Goal: Communication & Community: Answer question/provide support

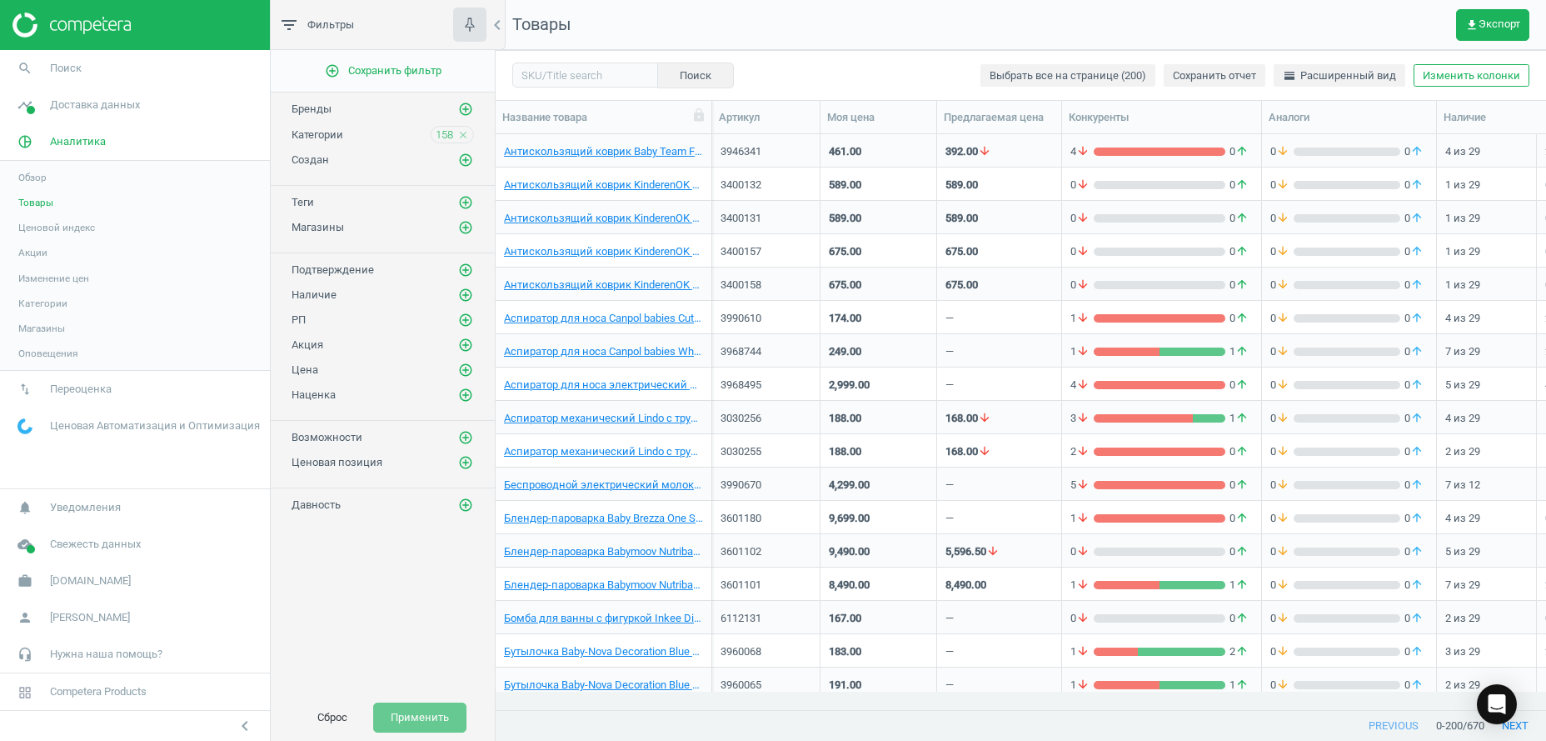
click at [321, 721] on button "Сброс" at bounding box center [332, 717] width 65 height 30
click at [577, 76] on input "text" at bounding box center [585, 74] width 146 height 25
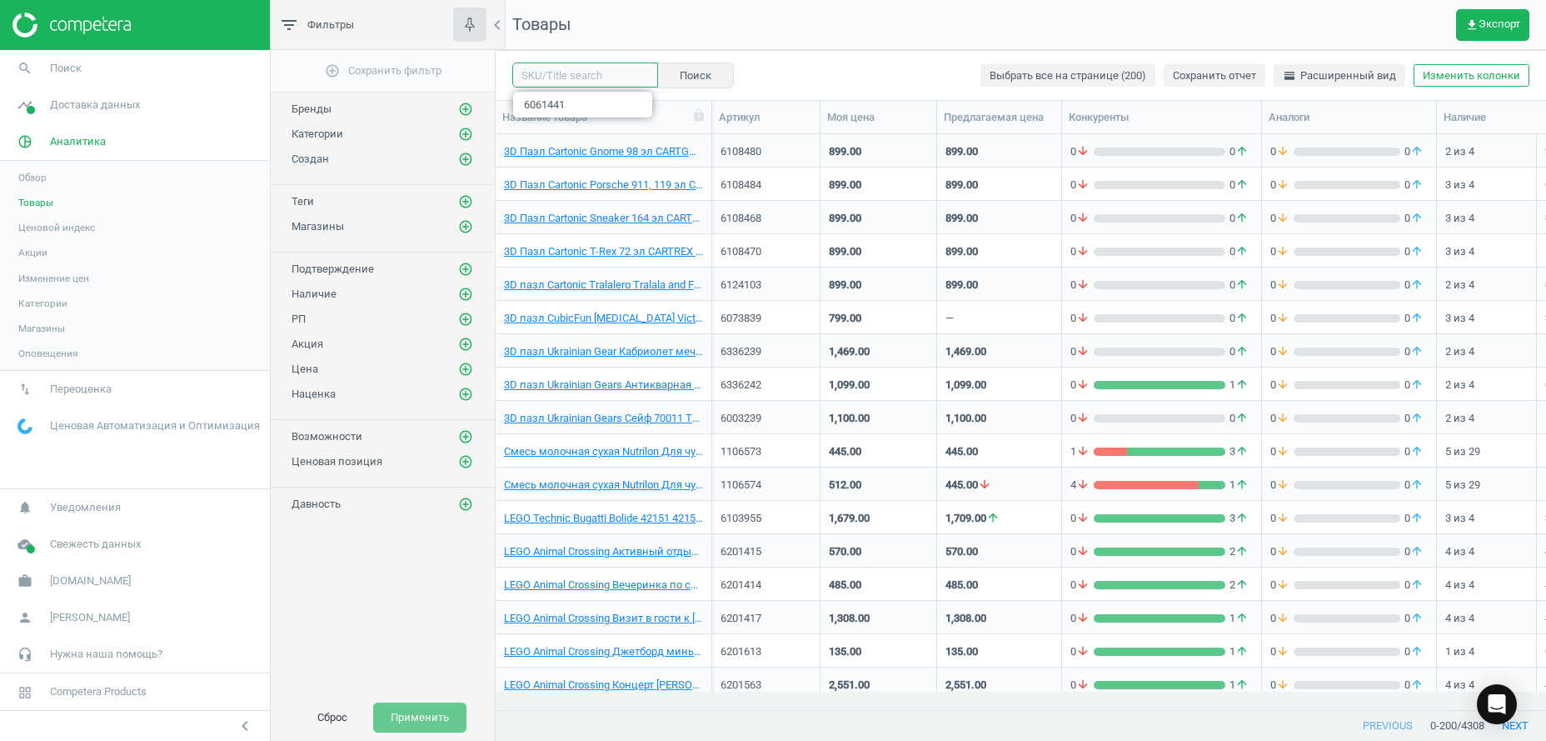
paste input "6117557"
type input "6117557"
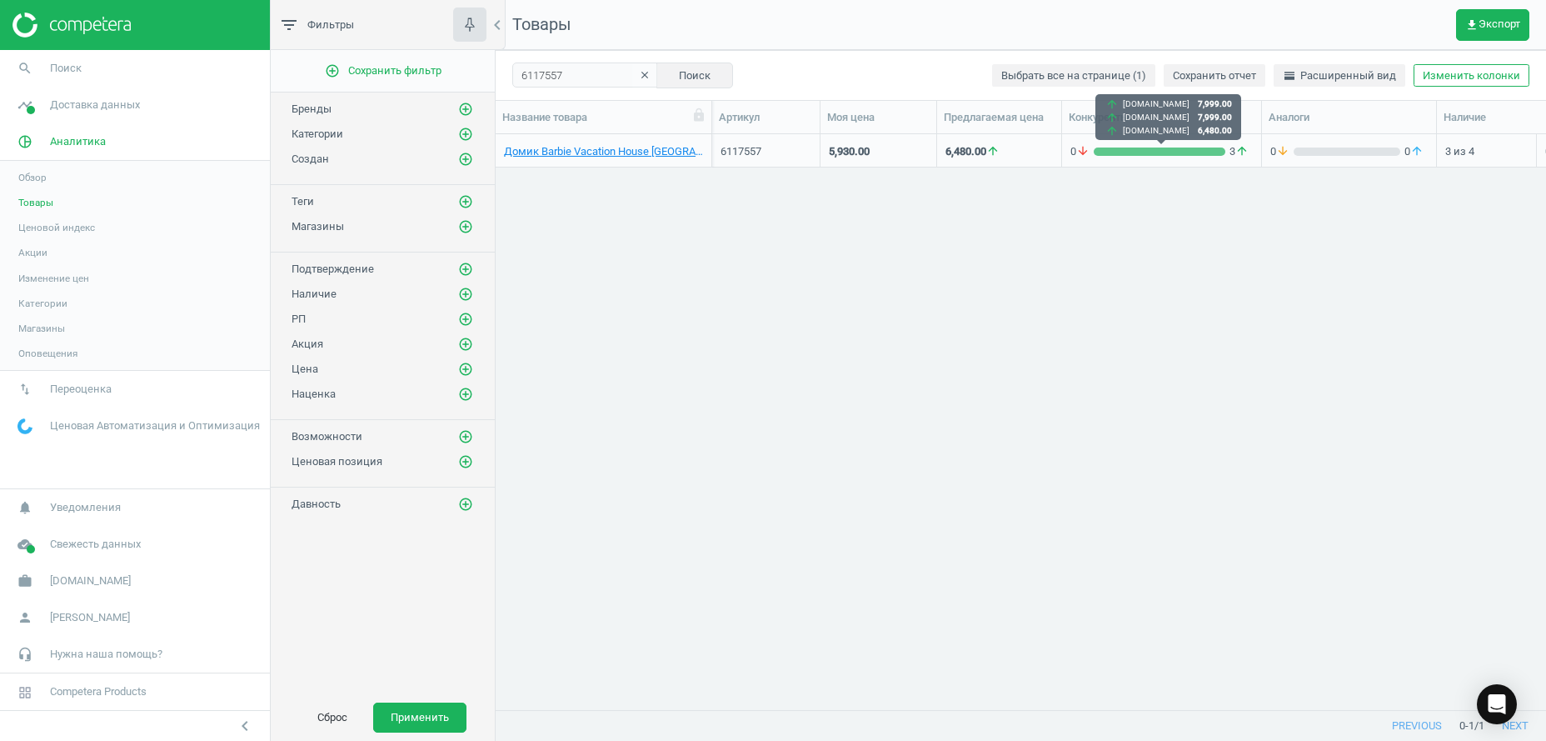
click at [1112, 156] on div "0 arrow_downward 3 arrow_upward" at bounding box center [1162, 151] width 182 height 15
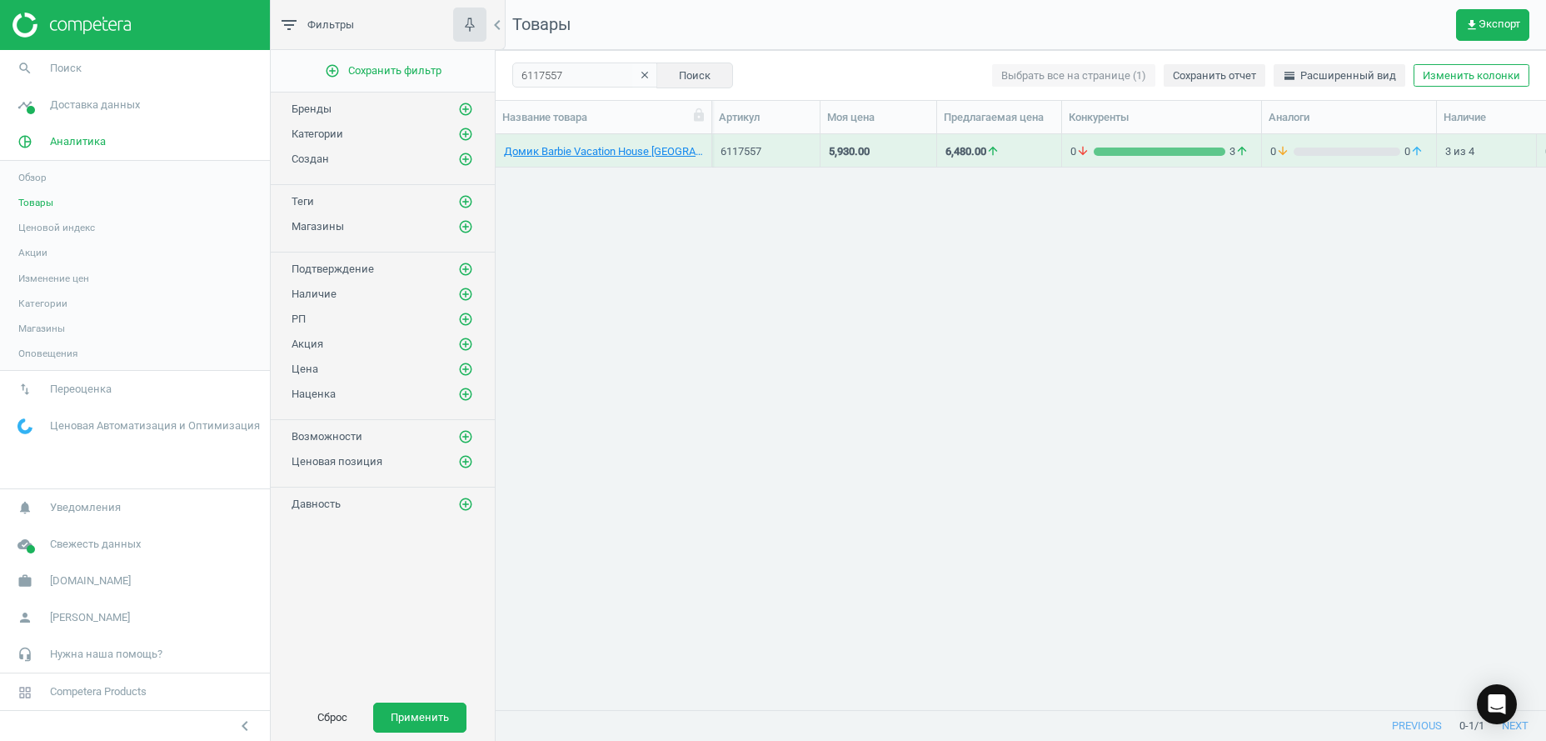
click at [1112, 156] on div "0 arrow_downward 3 arrow_upward" at bounding box center [1162, 151] width 182 height 15
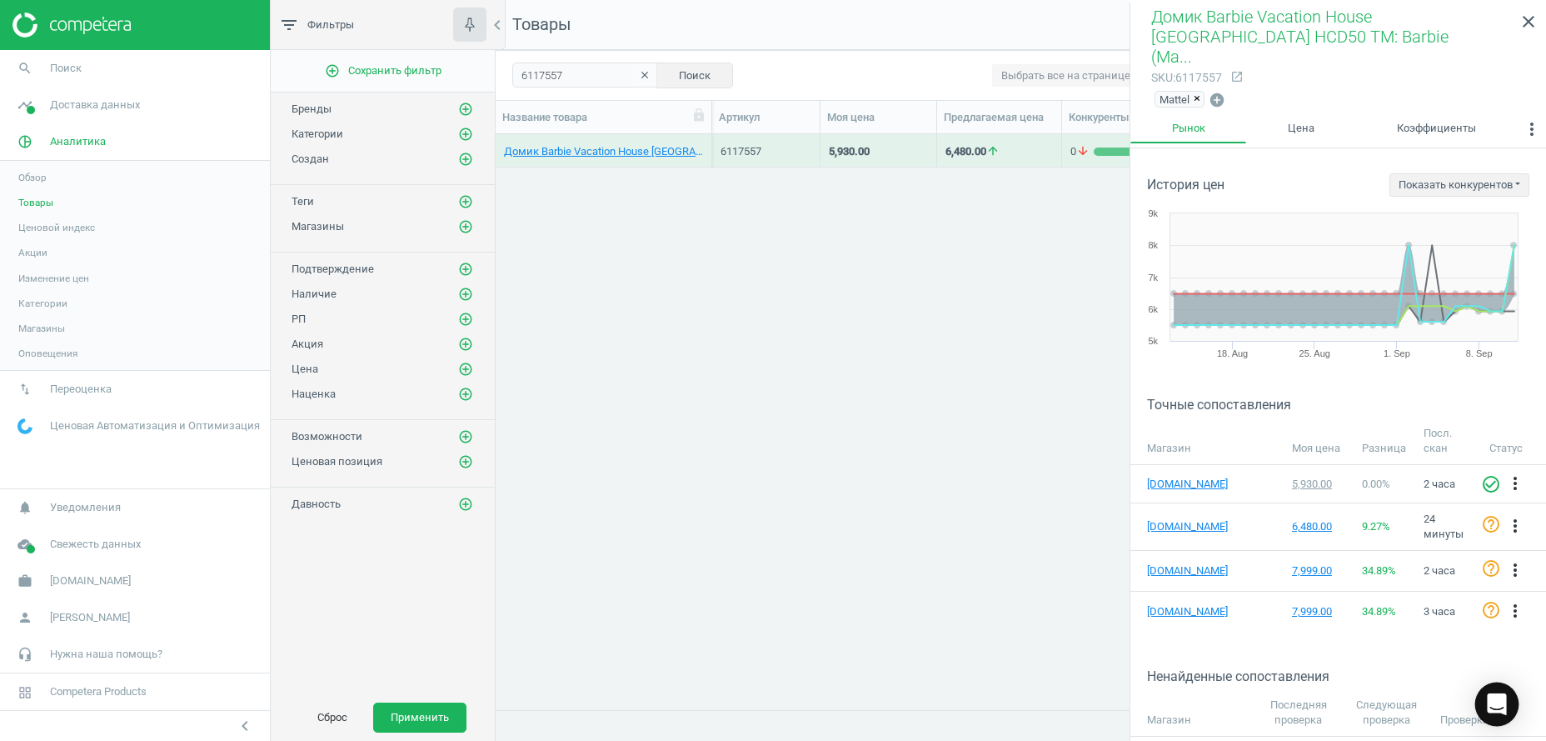
click at [1504, 704] on icon "Open Intercom Messenger" at bounding box center [1496, 704] width 19 height 22
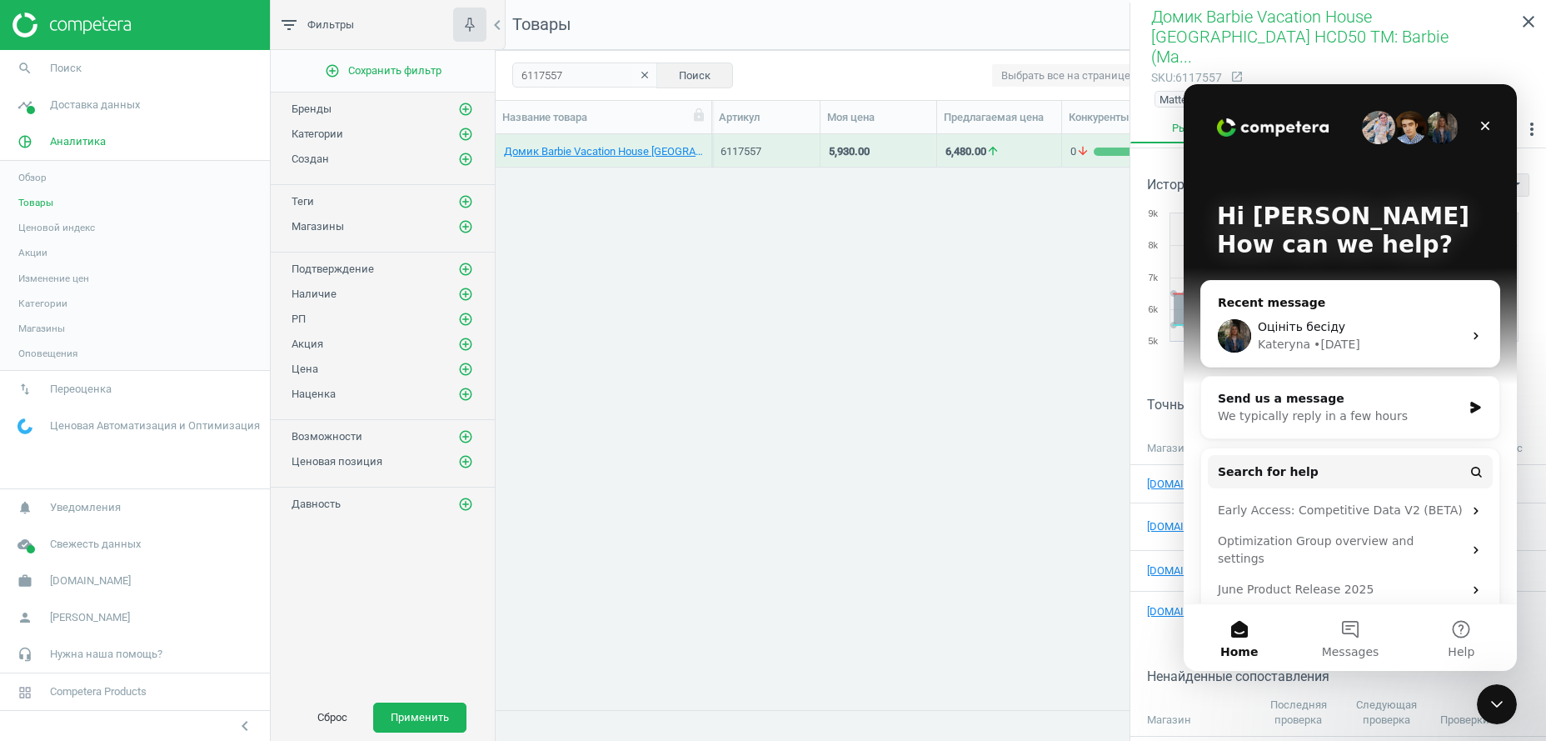
click at [1325, 348] on div "• [DATE]" at bounding box center [1337, 344] width 47 height 17
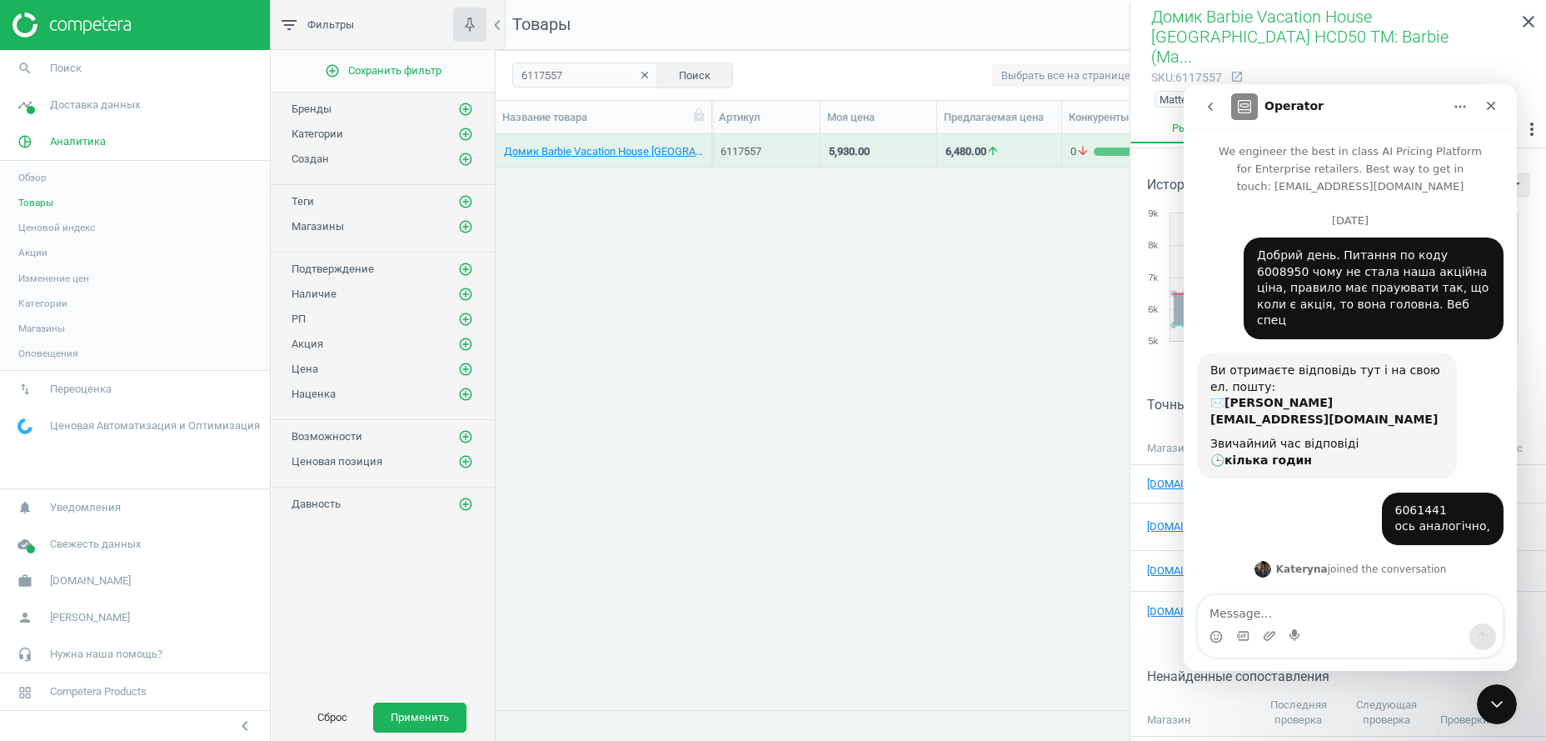
scroll to position [812, 0]
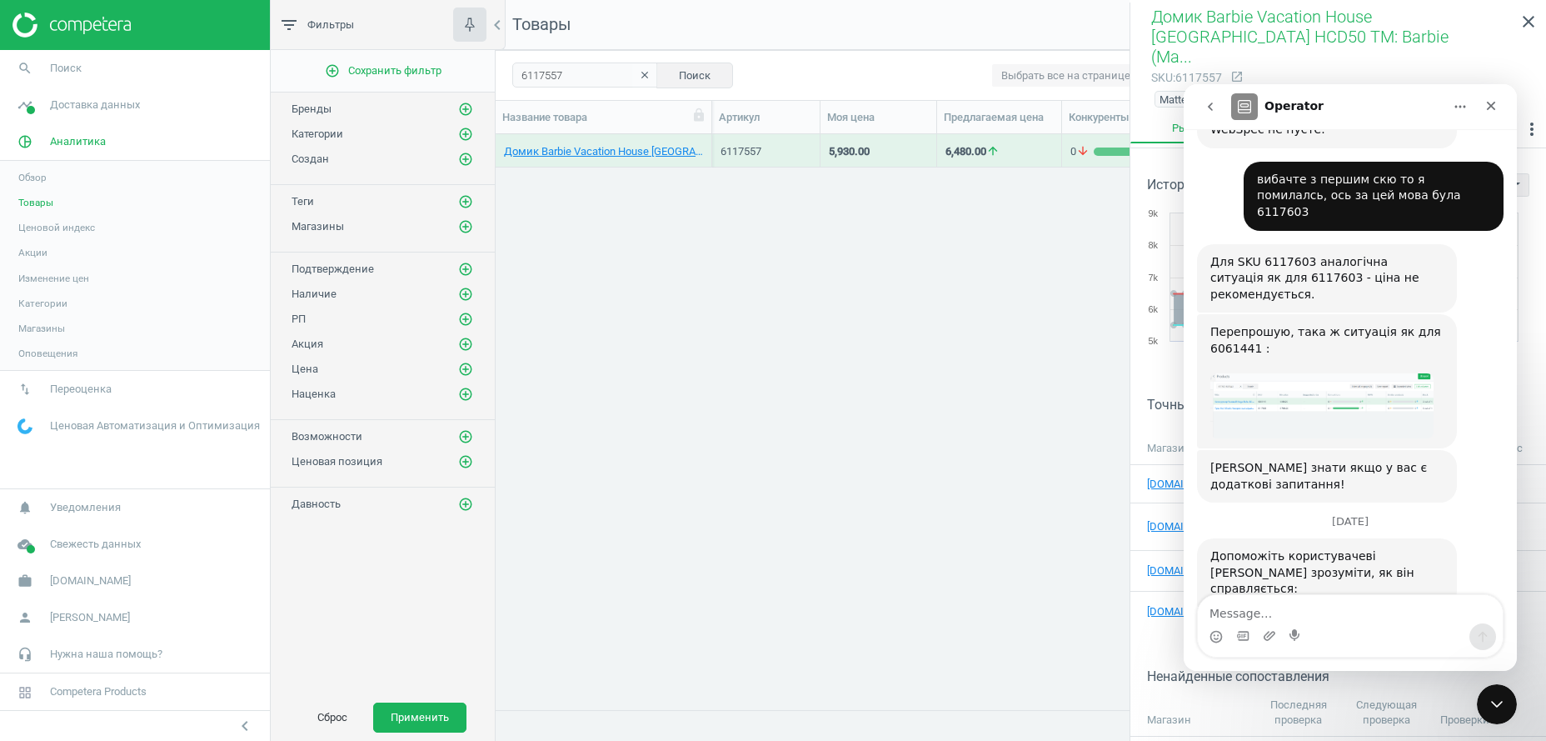
click at [1261, 609] on textarea "Message…" at bounding box center [1350, 609] width 305 height 28
type textarea "Добрий день."
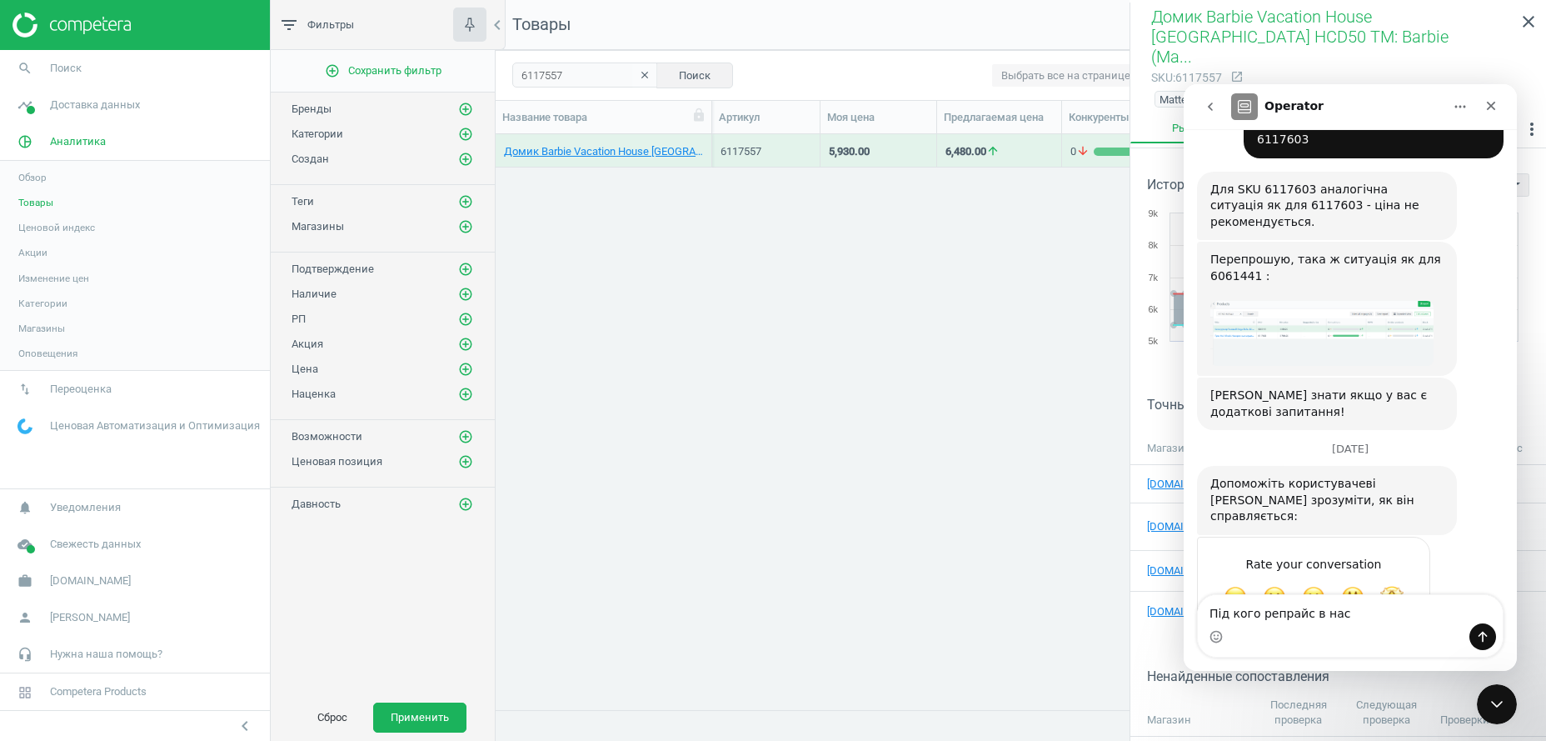
type textarea "Під кого репрайс в нас"
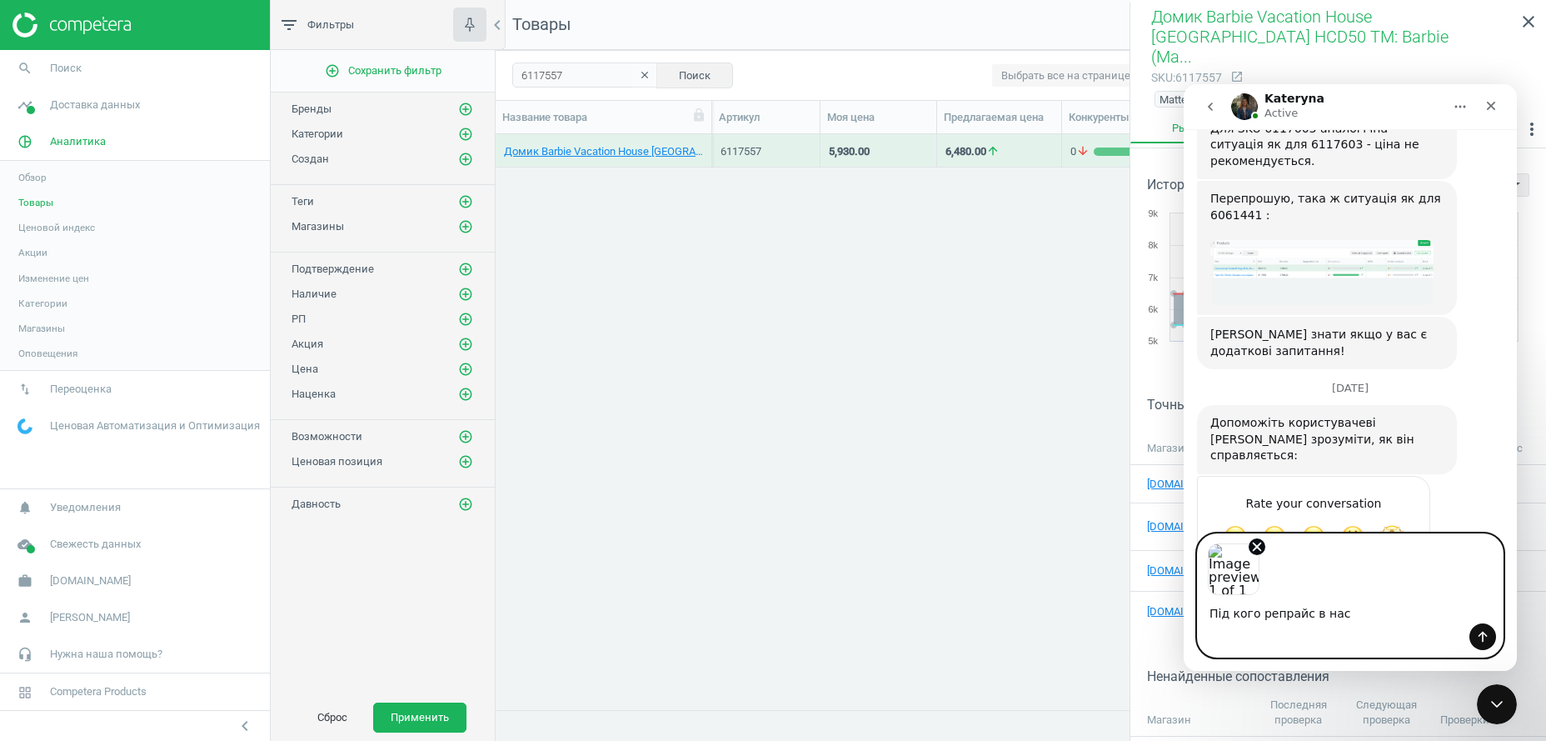
scroll to position [1012, 0]
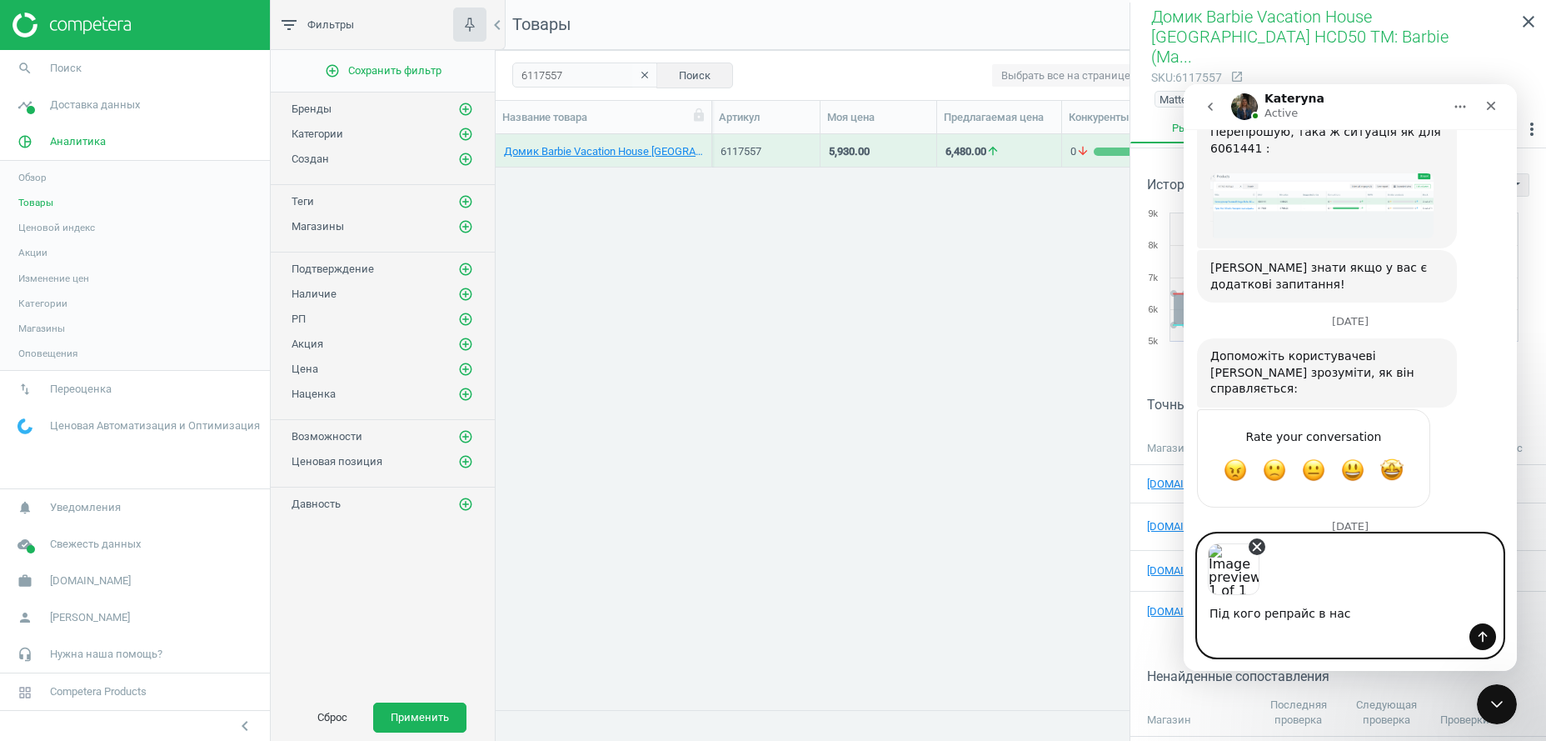
click at [1255, 548] on icon "Remove image 1" at bounding box center [1257, 546] width 7 height 7
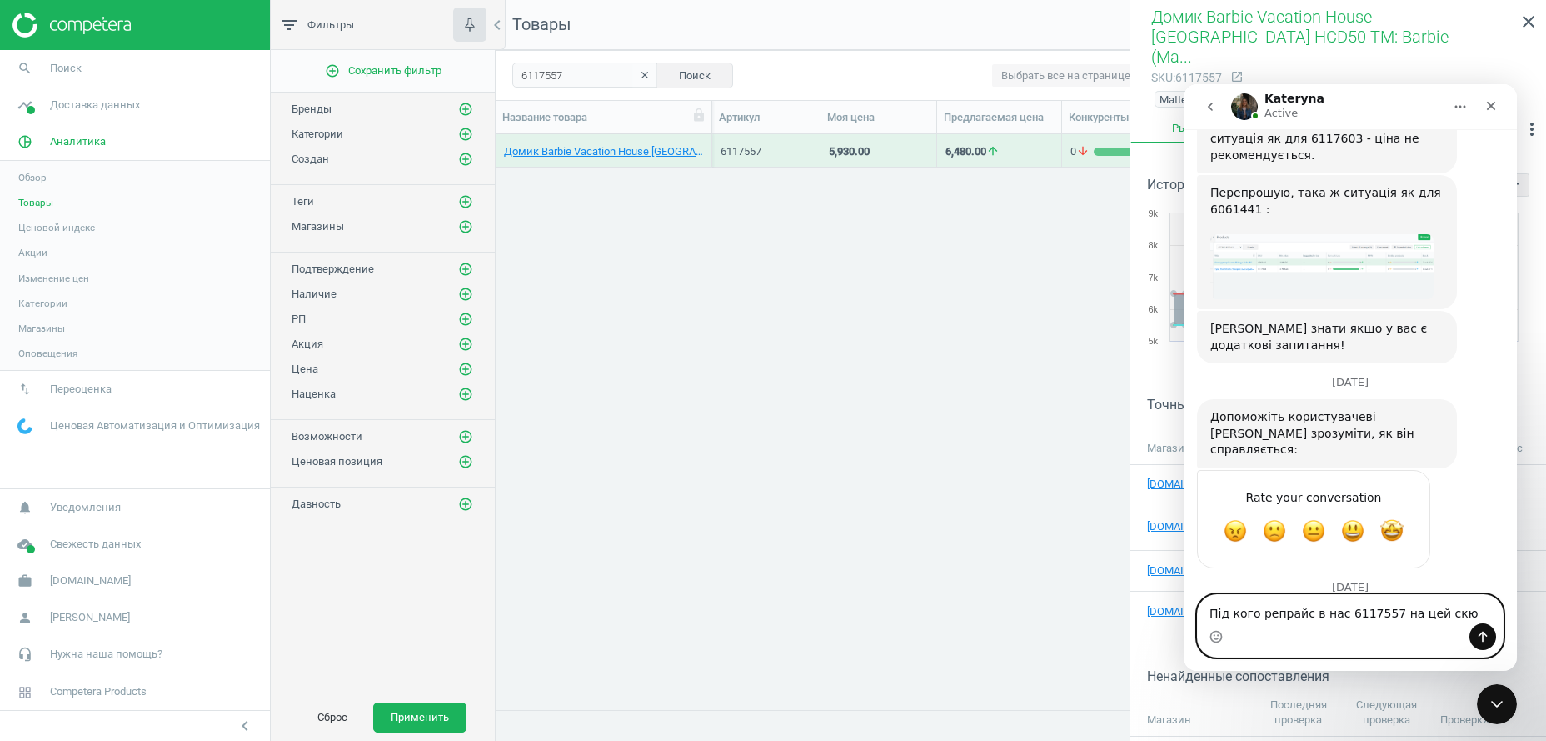
type textarea "Під кого репрайс в нас 6117557 на цей скю"
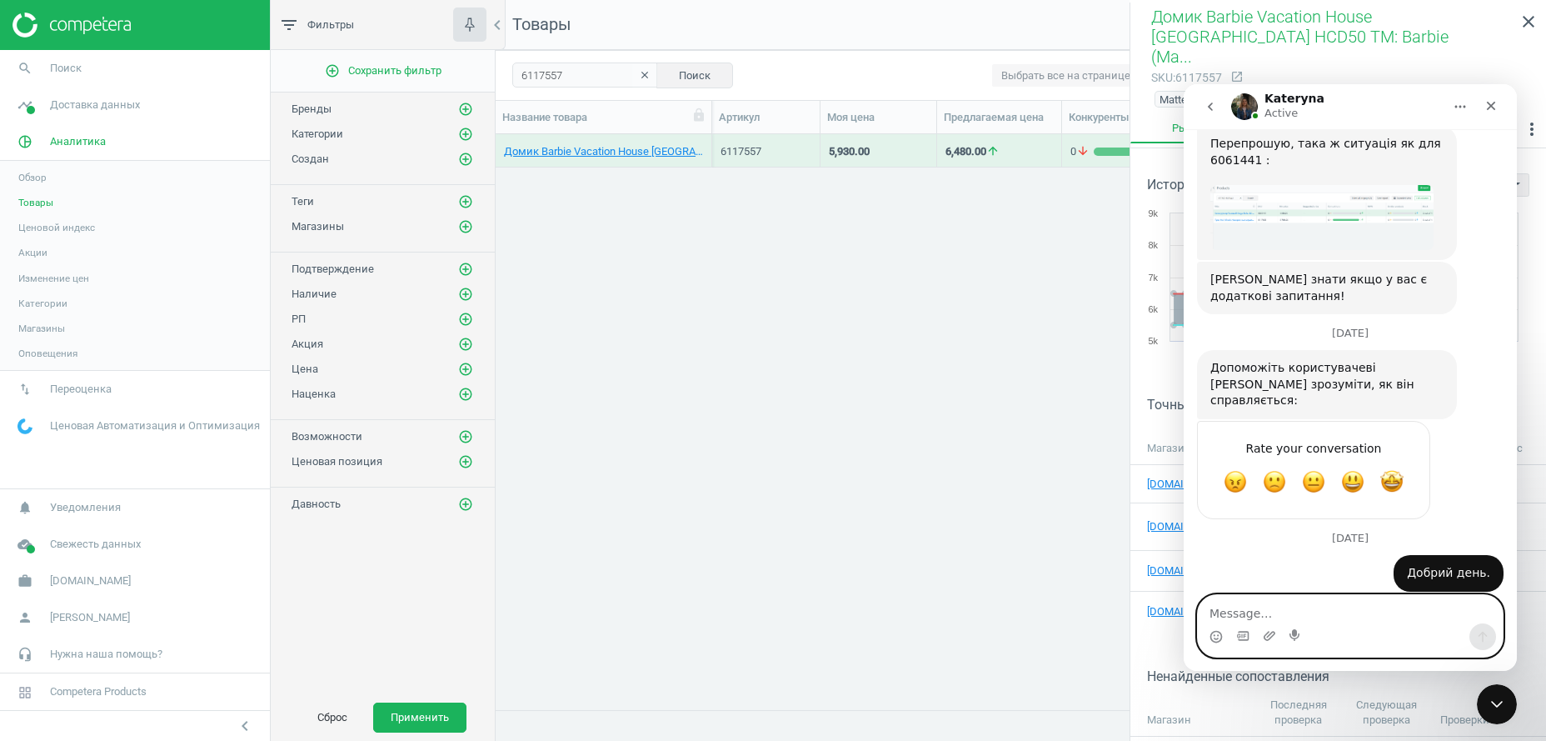
click at [1261, 610] on textarea "Message…" at bounding box center [1350, 609] width 305 height 28
type textarea "в нас ціна 5930, такої ціни нема ні в кого"
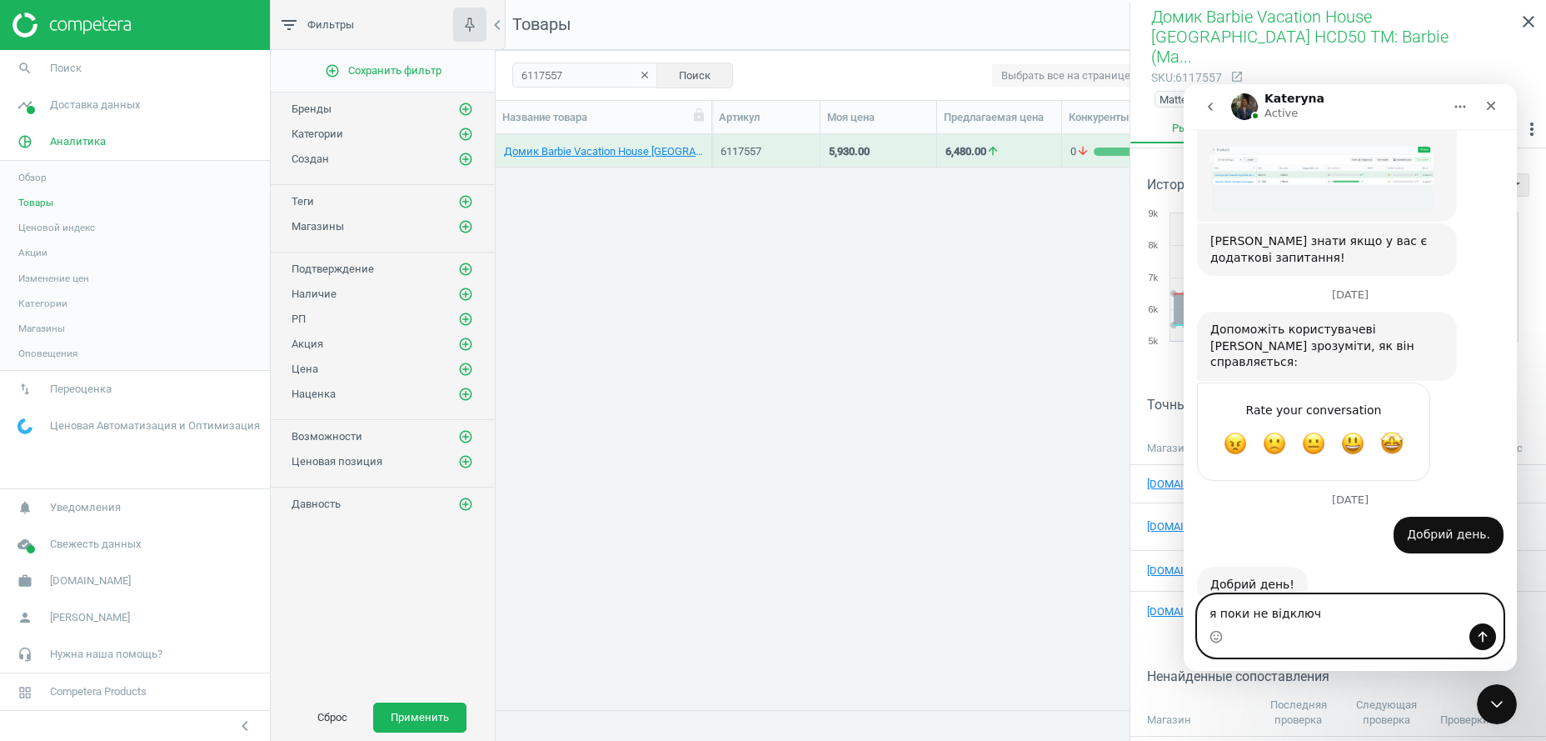
scroll to position [1103, 0]
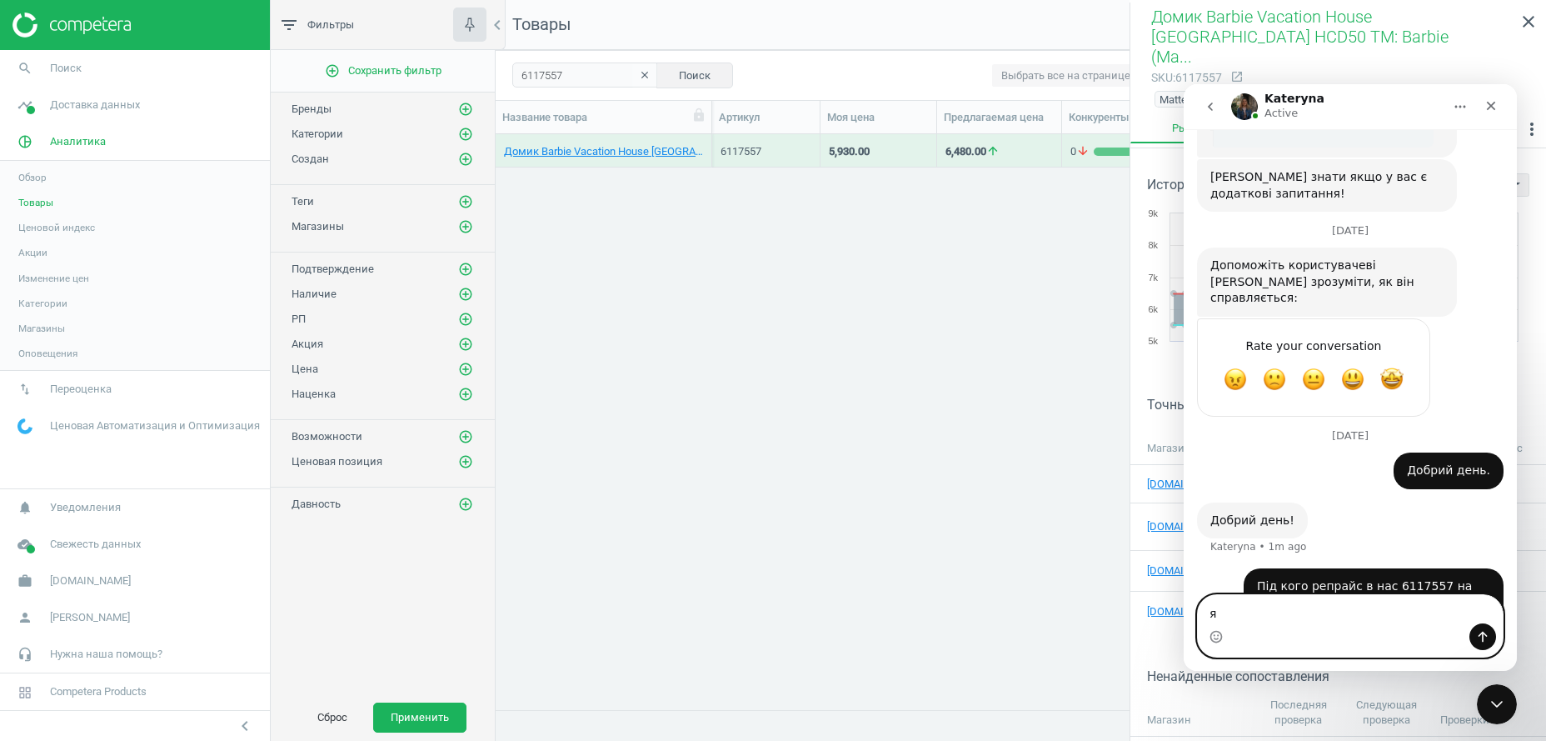
type textarea "я"
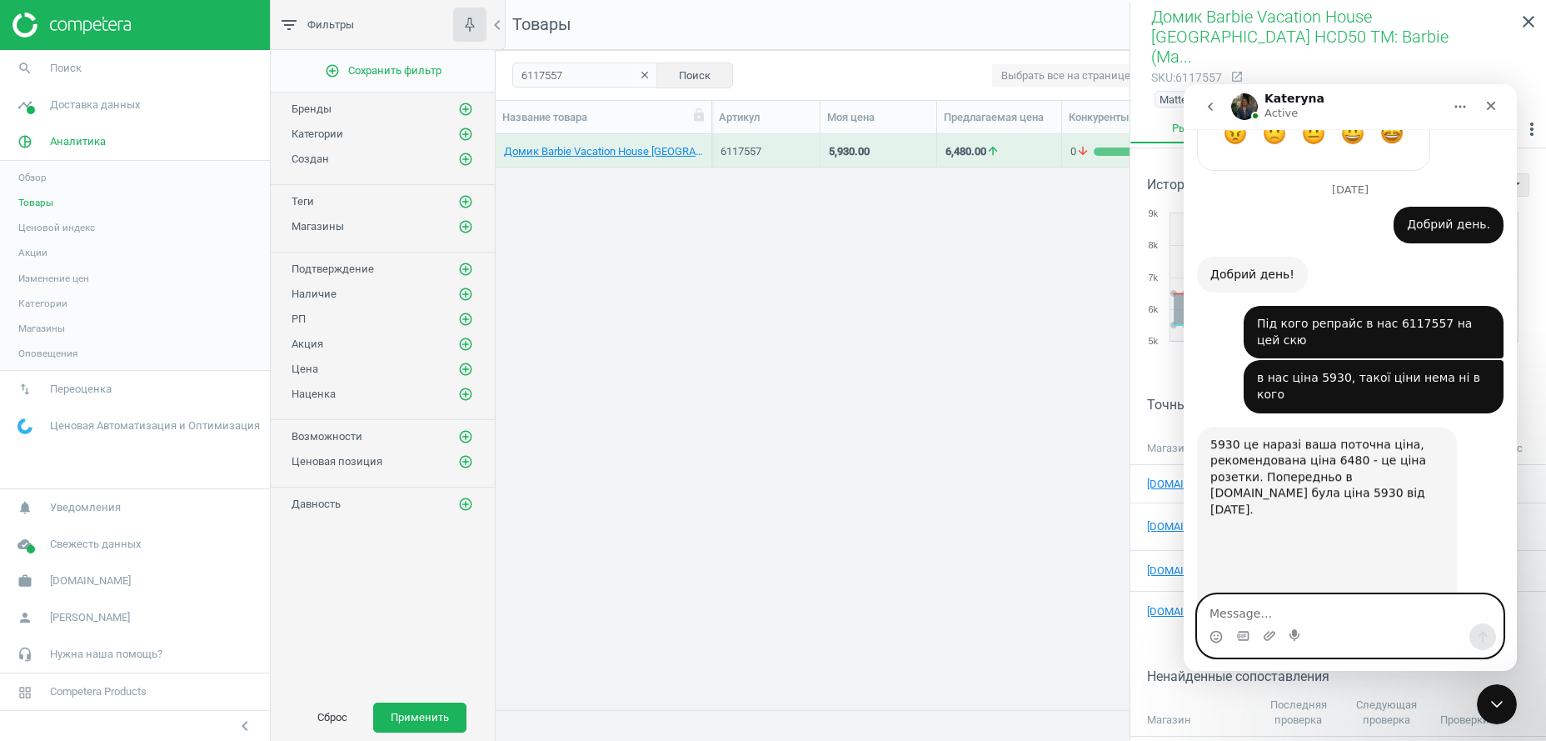
scroll to position [1350, 0]
click at [1255, 617] on textarea "Message…" at bounding box center [1350, 609] width 305 height 28
type textarea "а коли в Бі змінилась ціна?"
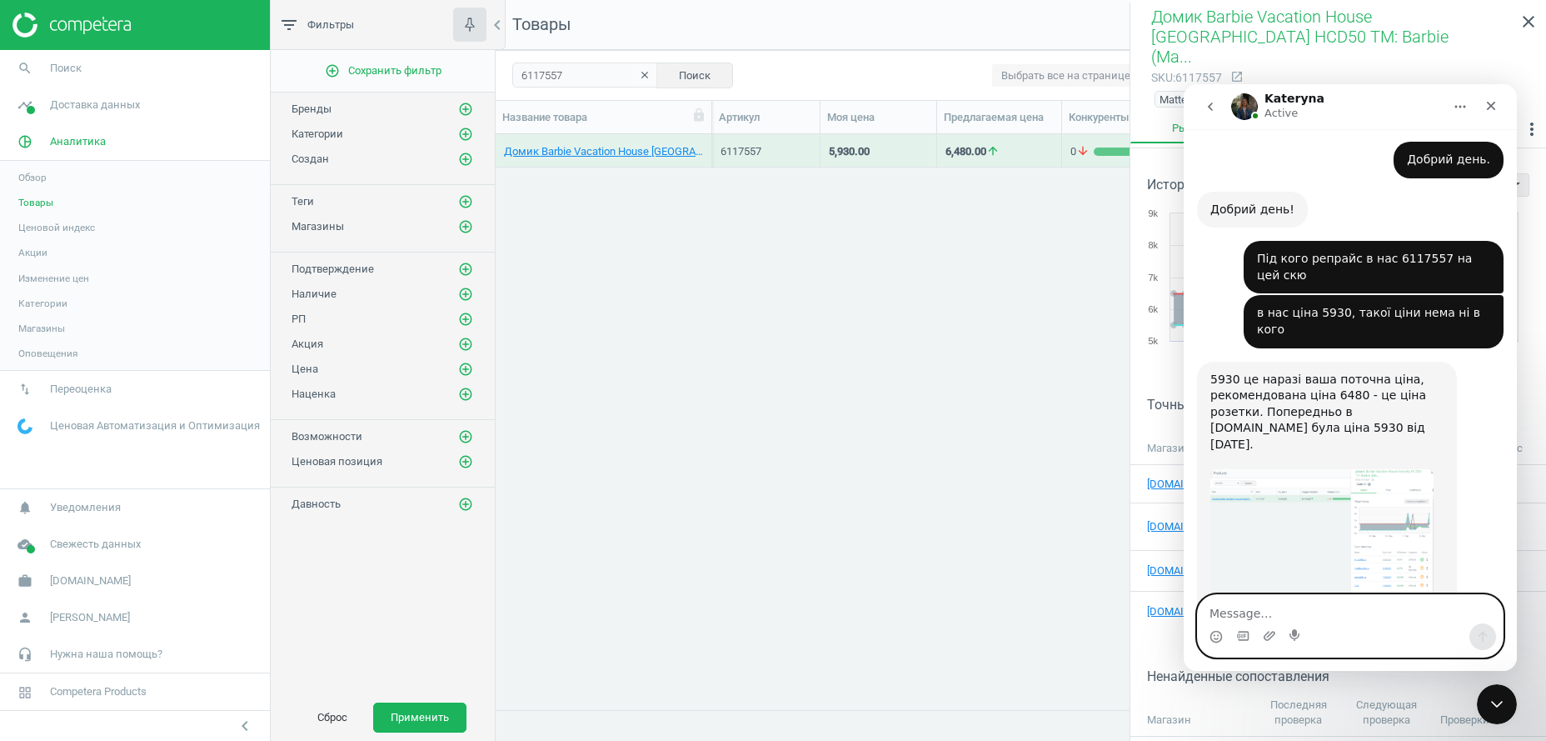
scroll to position [1464, 0]
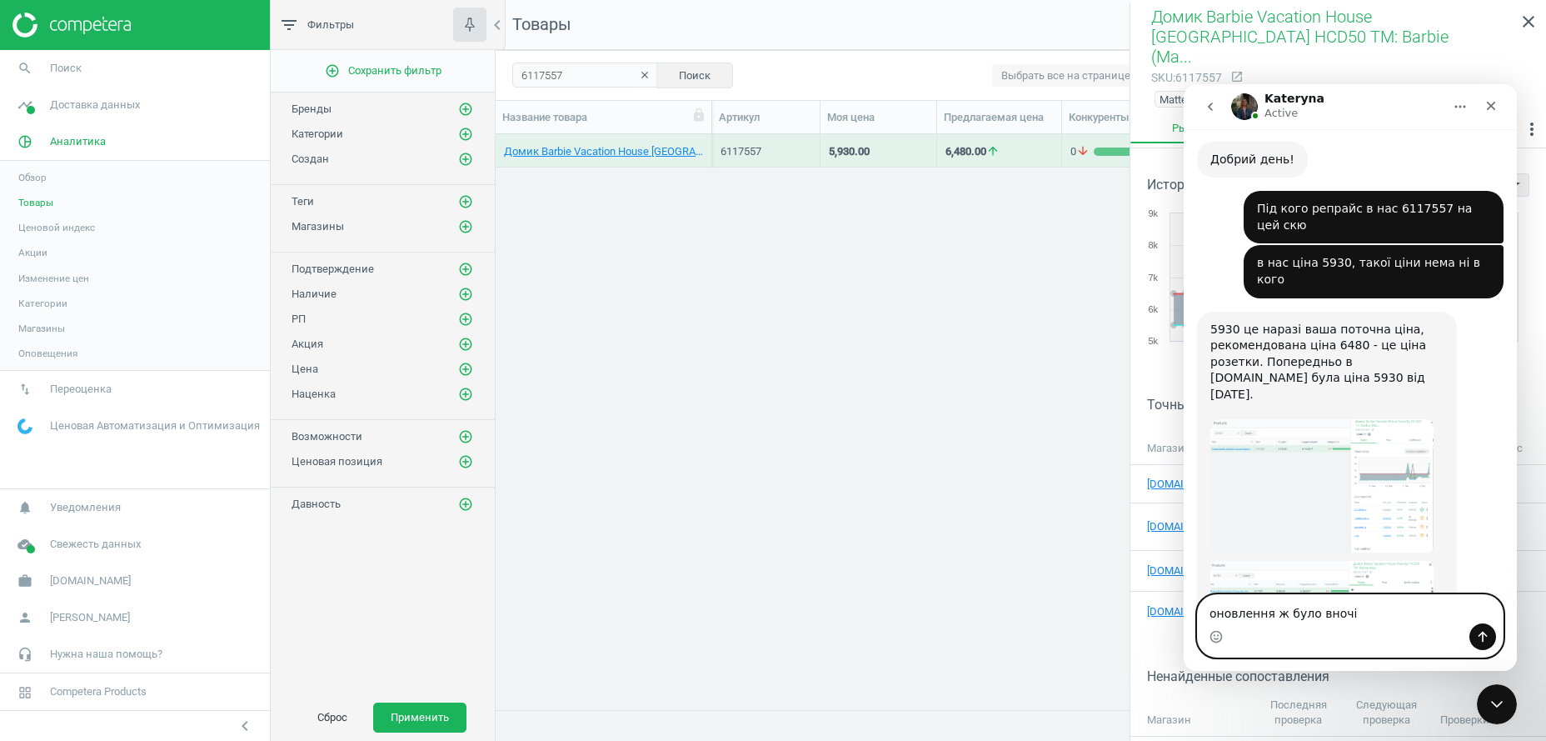
type textarea "оновлення ж було вночі"
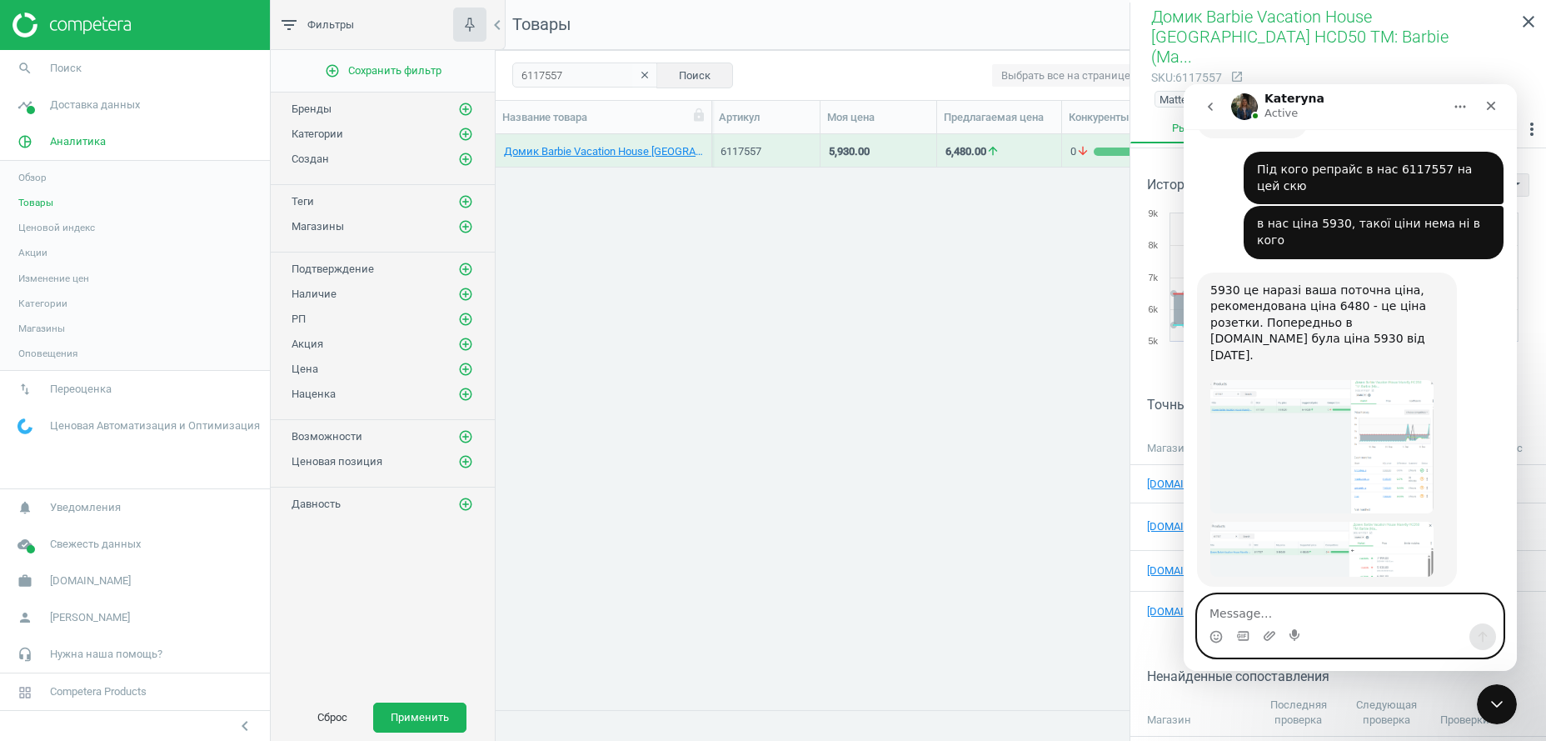
scroll to position [1504, 0]
type textarea "а в нас чому не змінилась?"
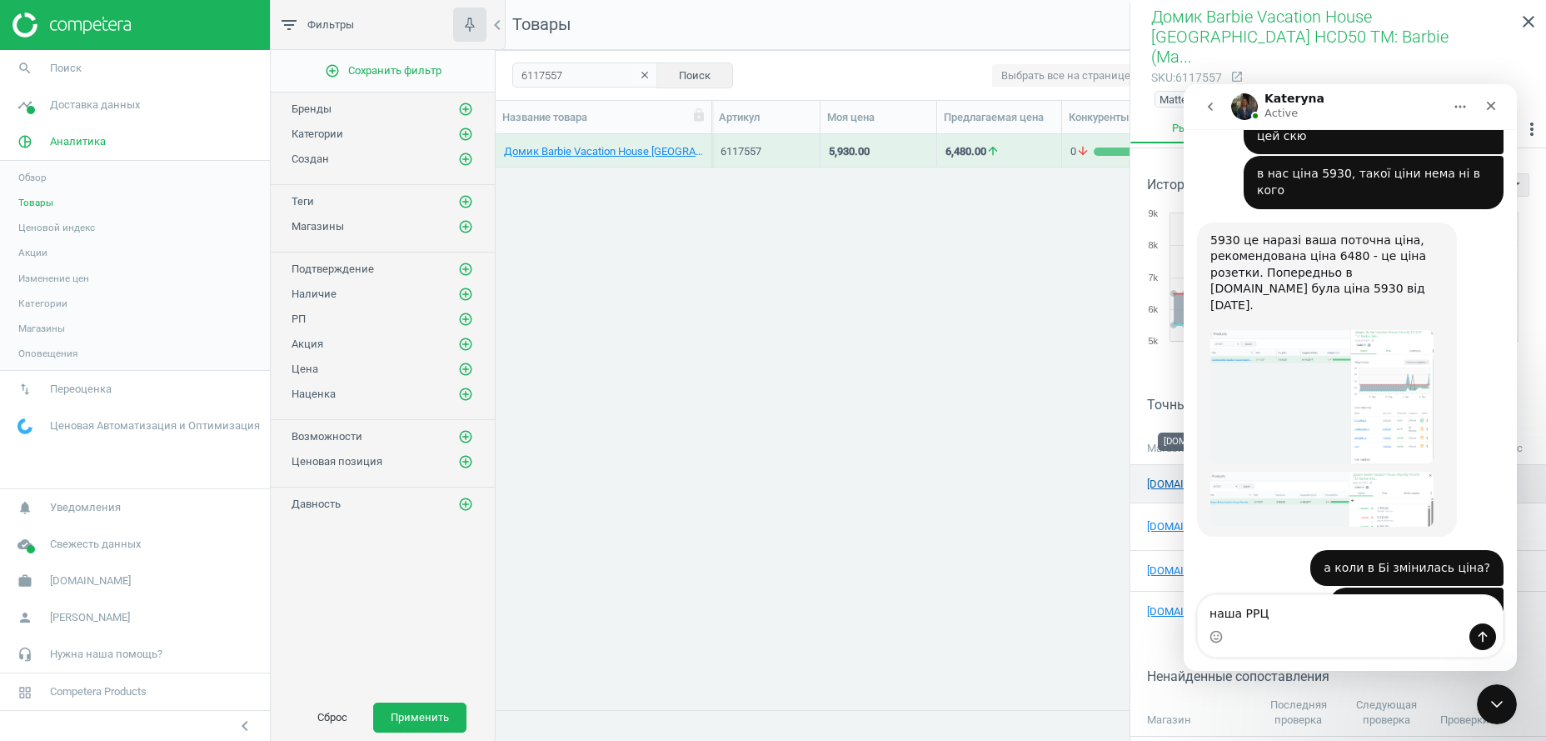
click at [1153, 477] on link "[DOMAIN_NAME]" at bounding box center [1188, 484] width 83 height 15
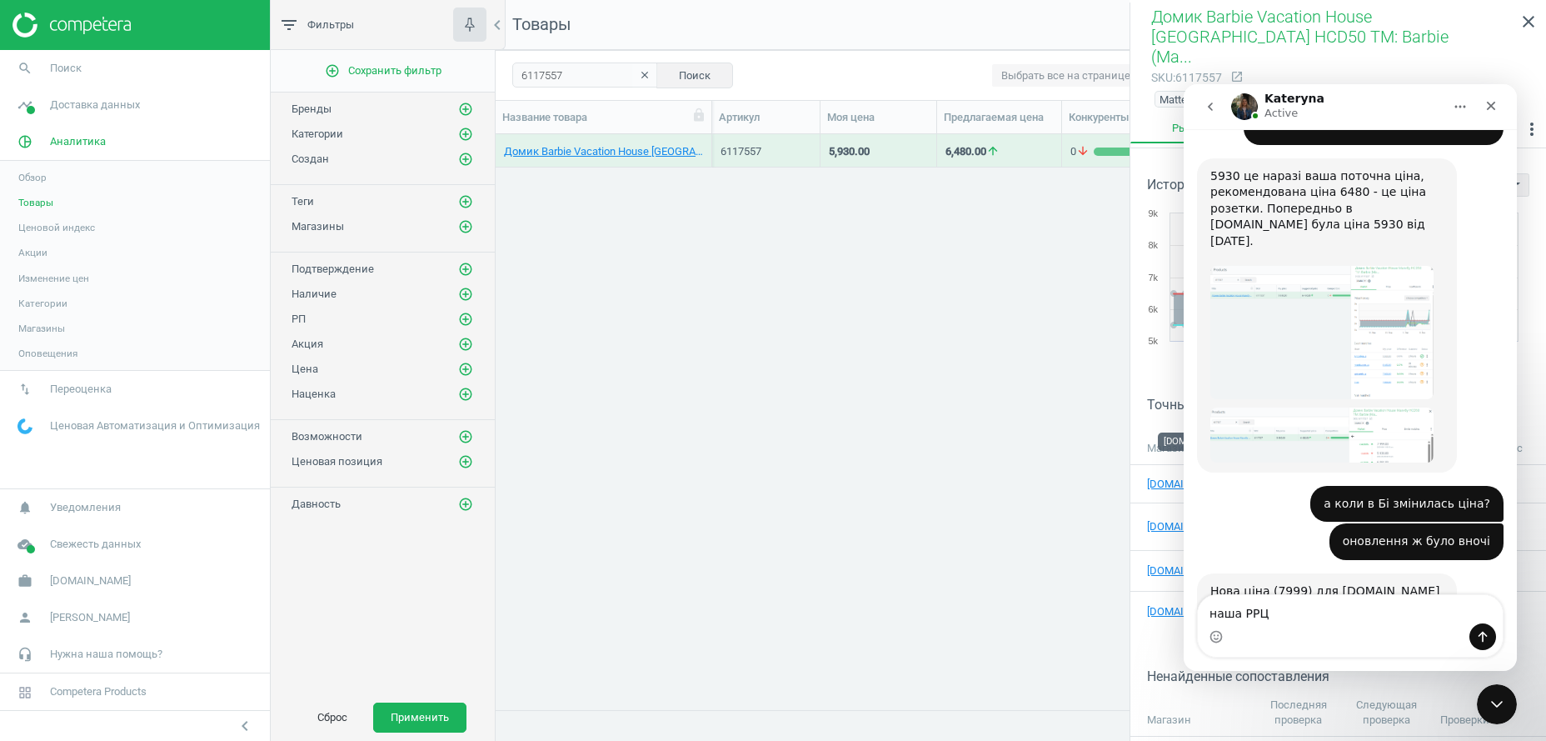
scroll to position [26, 0]
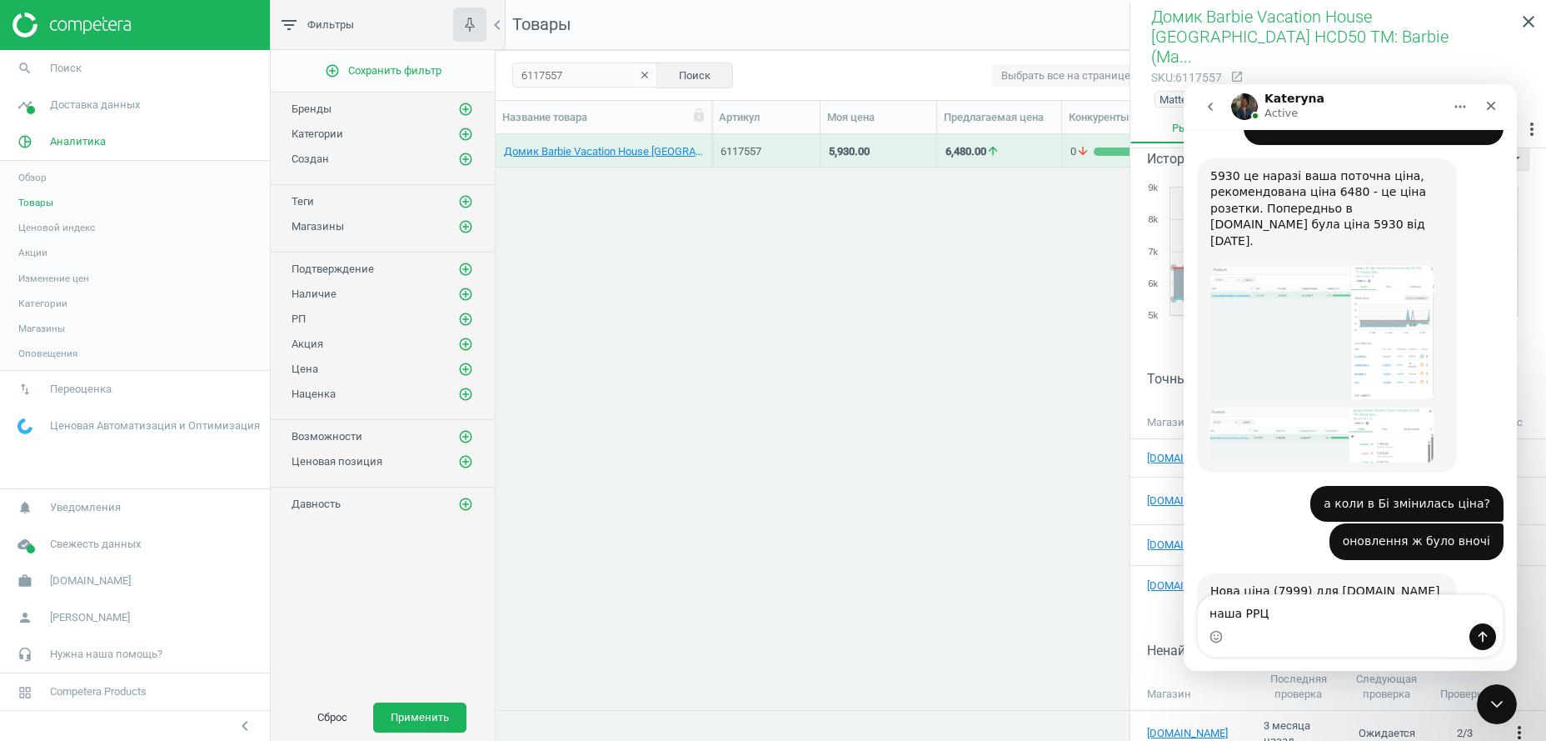
click at [1293, 629] on div "Intercom messenger" at bounding box center [1350, 636] width 305 height 27
click at [1280, 616] on textarea "наша РРЦ" at bounding box center [1350, 609] width 305 height 28
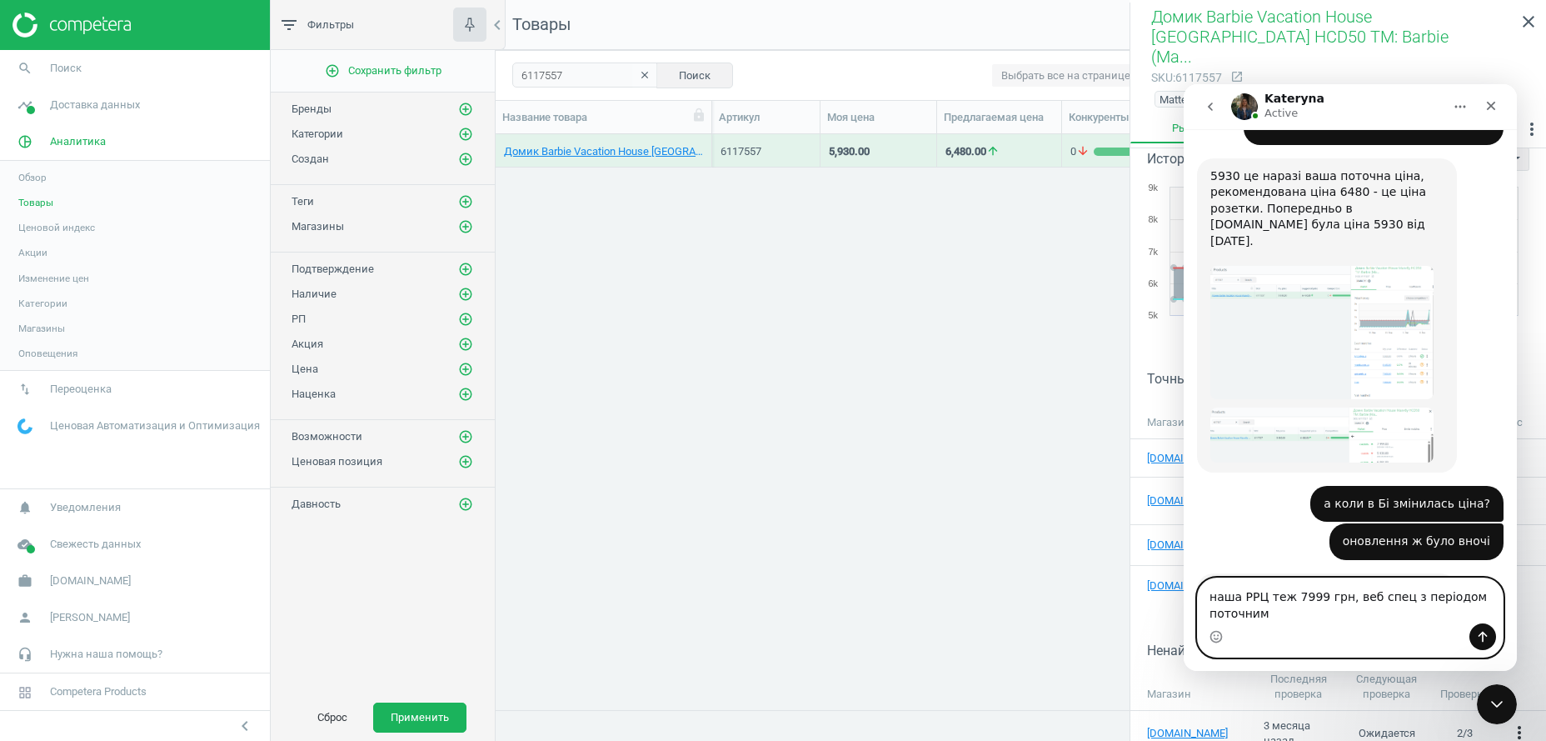
scroll to position [1634, 0]
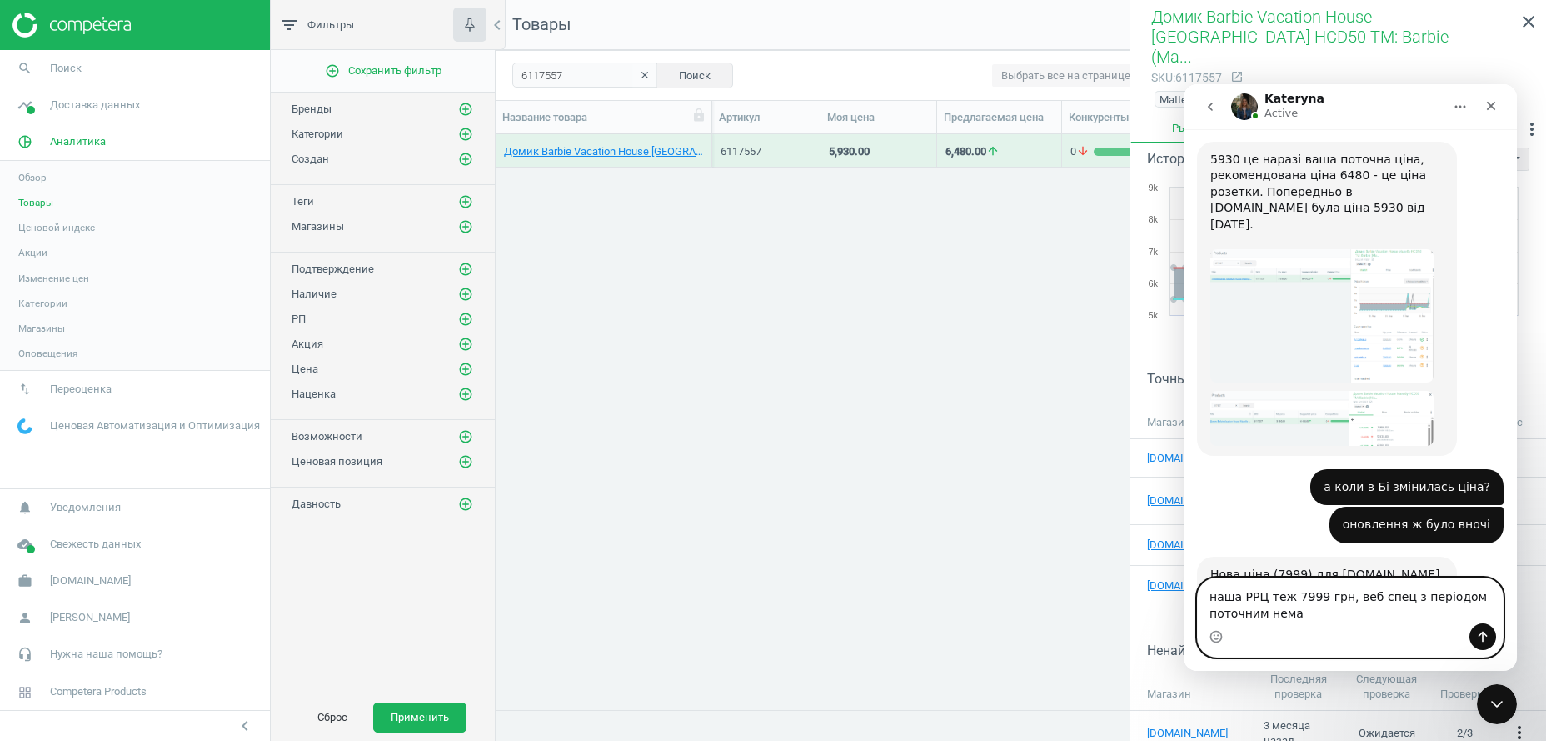
type textarea "наша РРЦ теж 7999 грн, веб спец з періодом поточним нема"
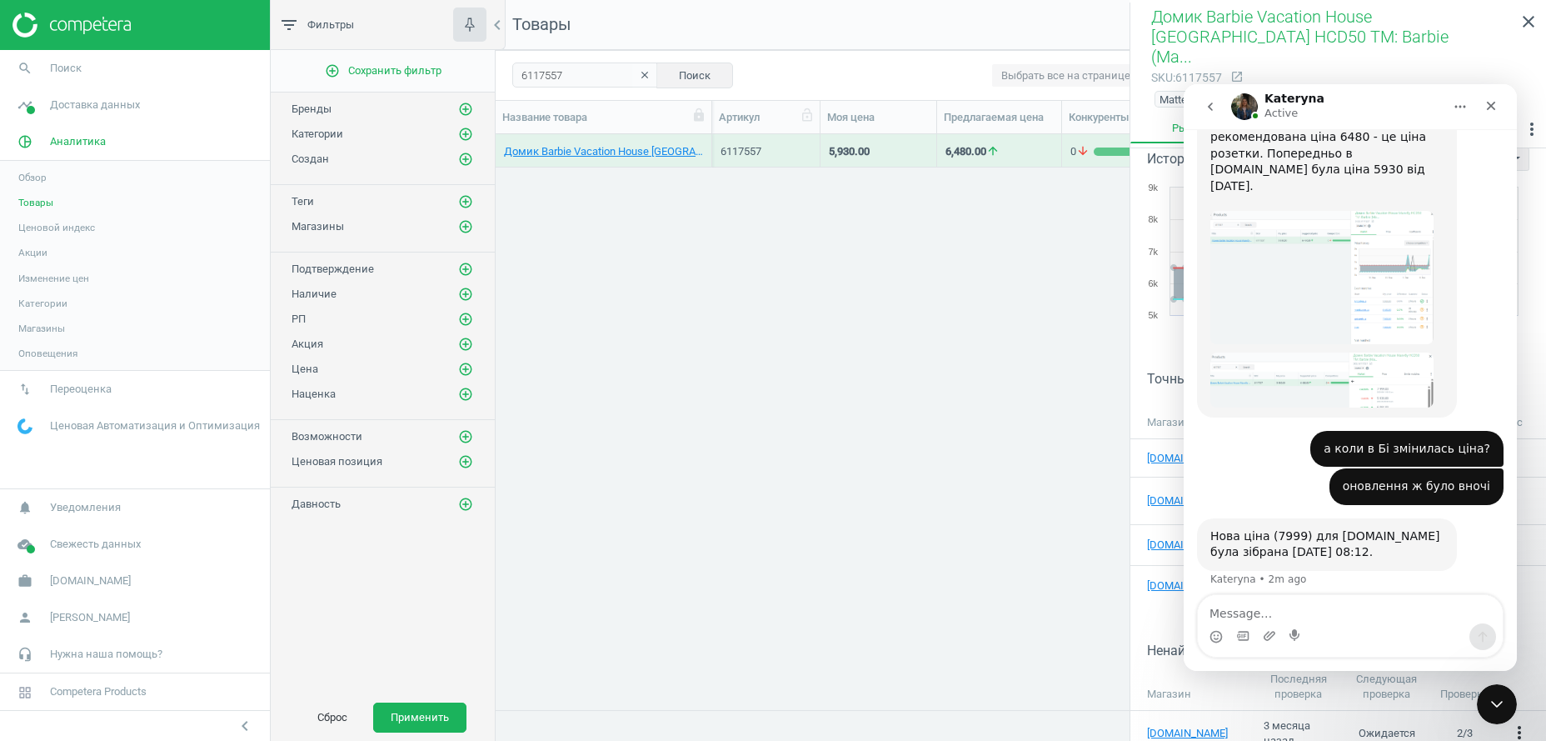
scroll to position [1672, 0]
click at [1338, 528] on div "Нова ціна (7999) для [DOMAIN_NAME] була зібрана [DATE] 08:12." at bounding box center [1327, 544] width 233 height 32
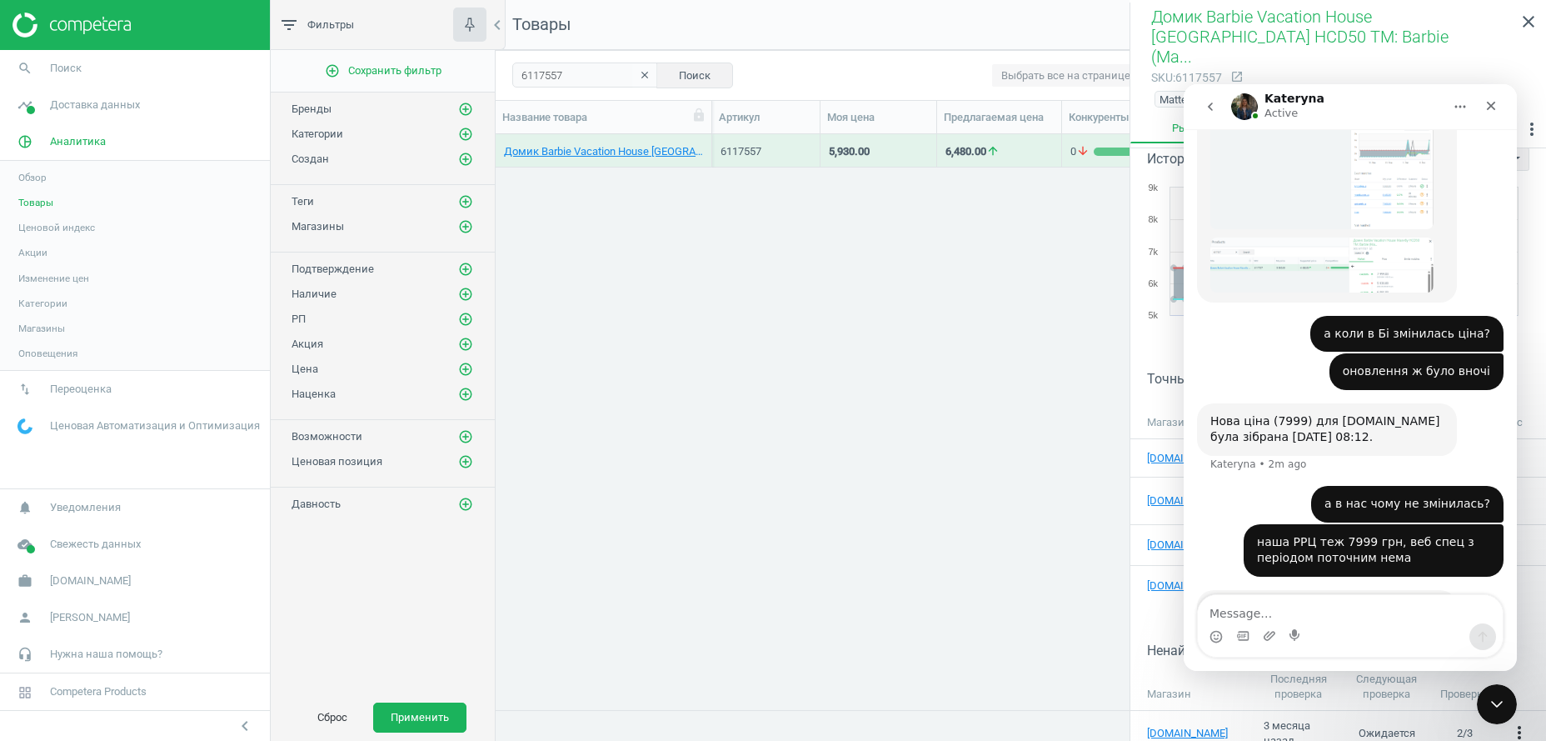
scroll to position [1723, 0]
